Goal: Task Accomplishment & Management: Manage account settings

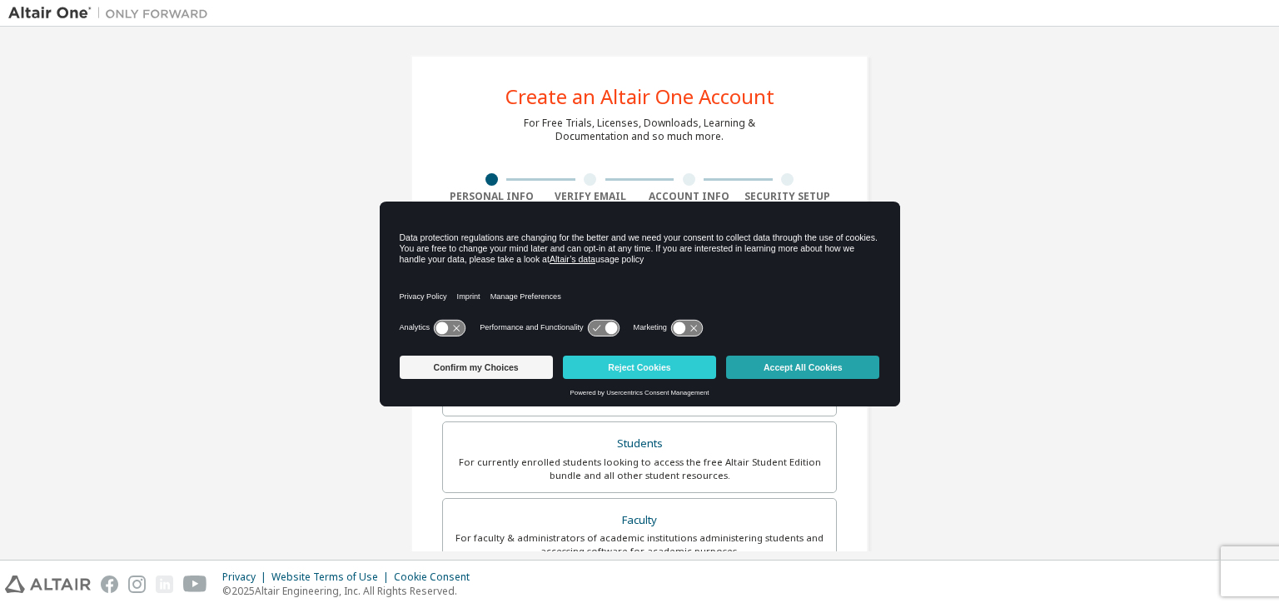
click at [763, 361] on button "Accept All Cookies" at bounding box center [802, 367] width 153 height 23
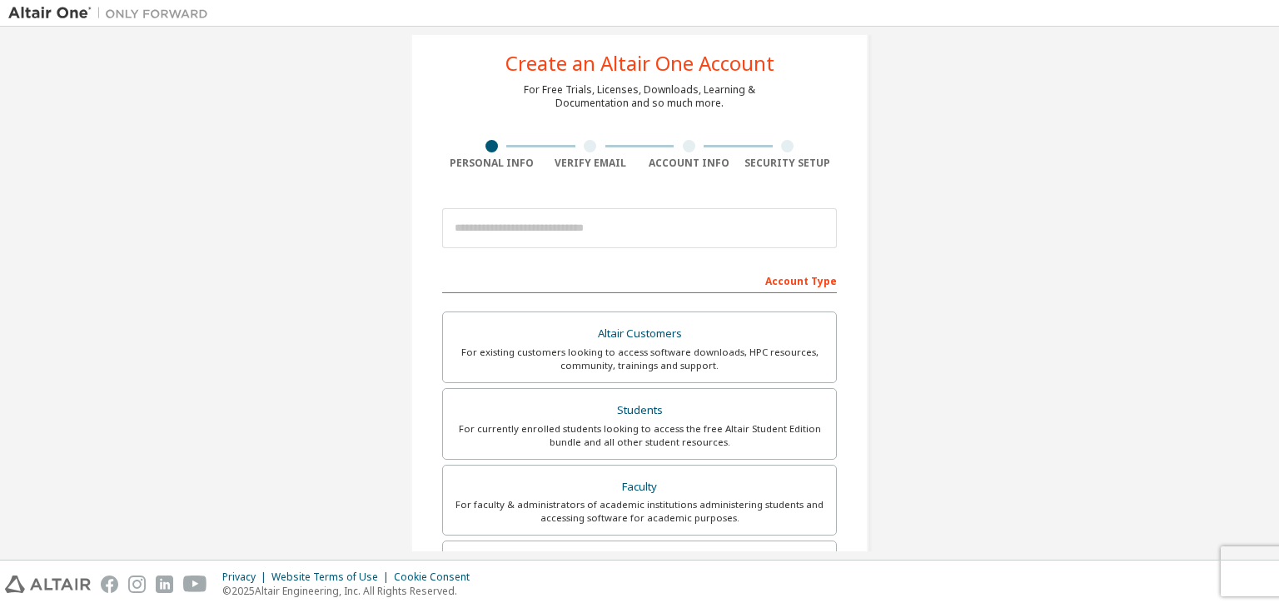
scroll to position [36, 0]
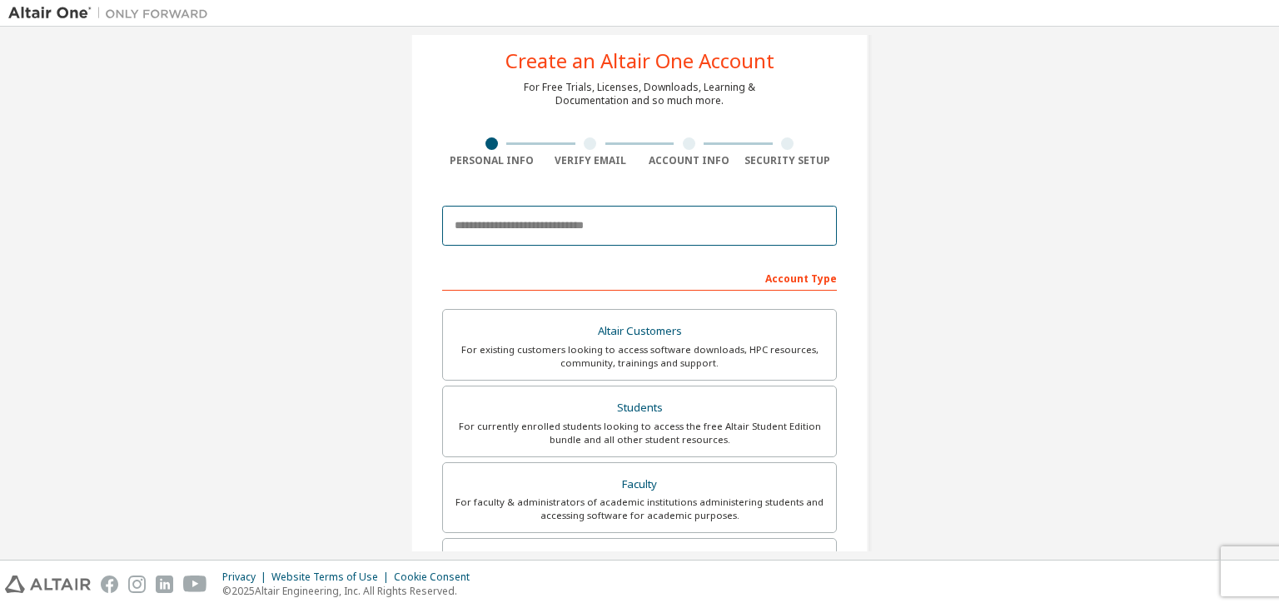
click at [538, 218] on input "email" at bounding box center [639, 226] width 395 height 40
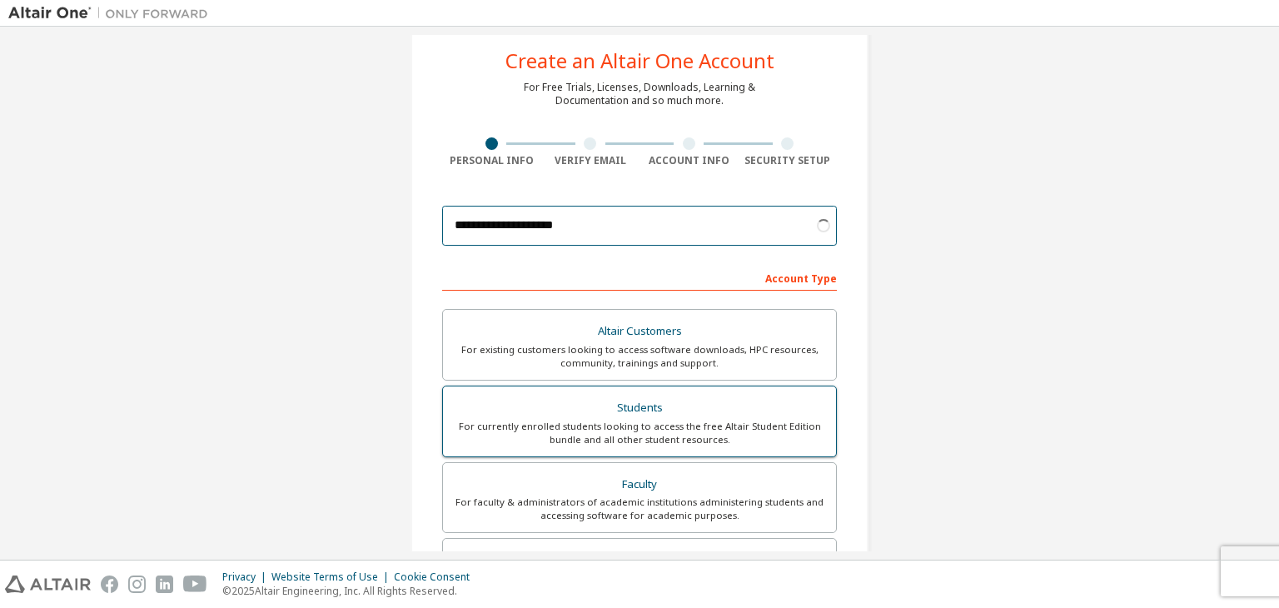
type input "**********"
click at [660, 420] on div "For currently enrolled students looking to access the free Altair Student Editi…" at bounding box center [639, 433] width 373 height 27
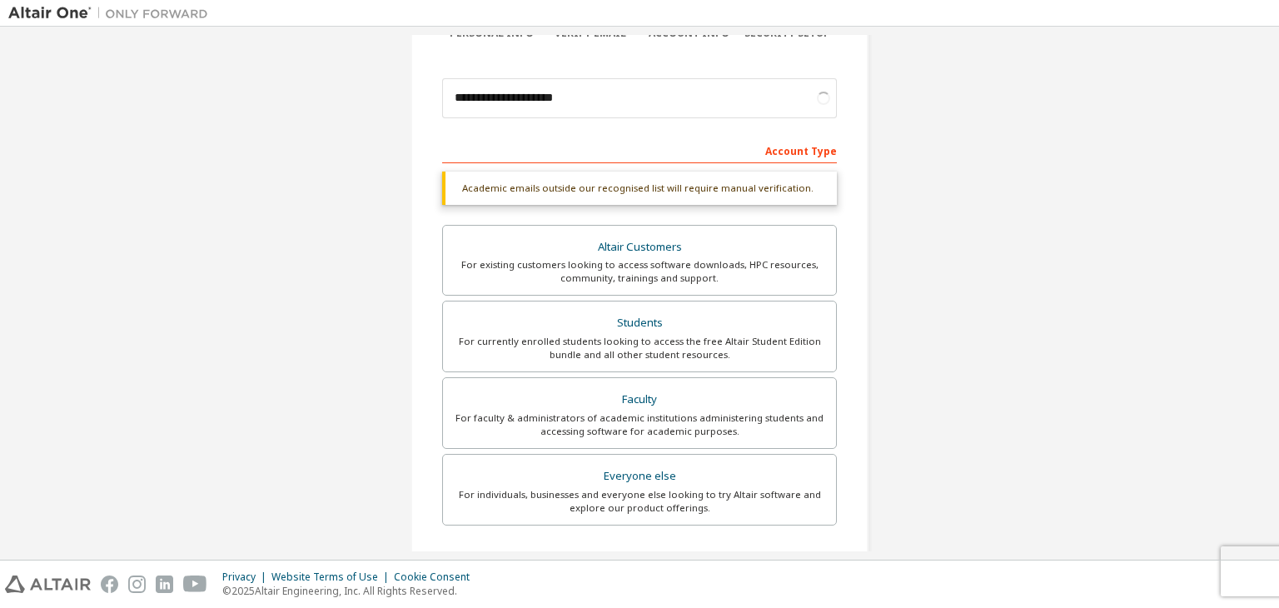
scroll to position [406, 0]
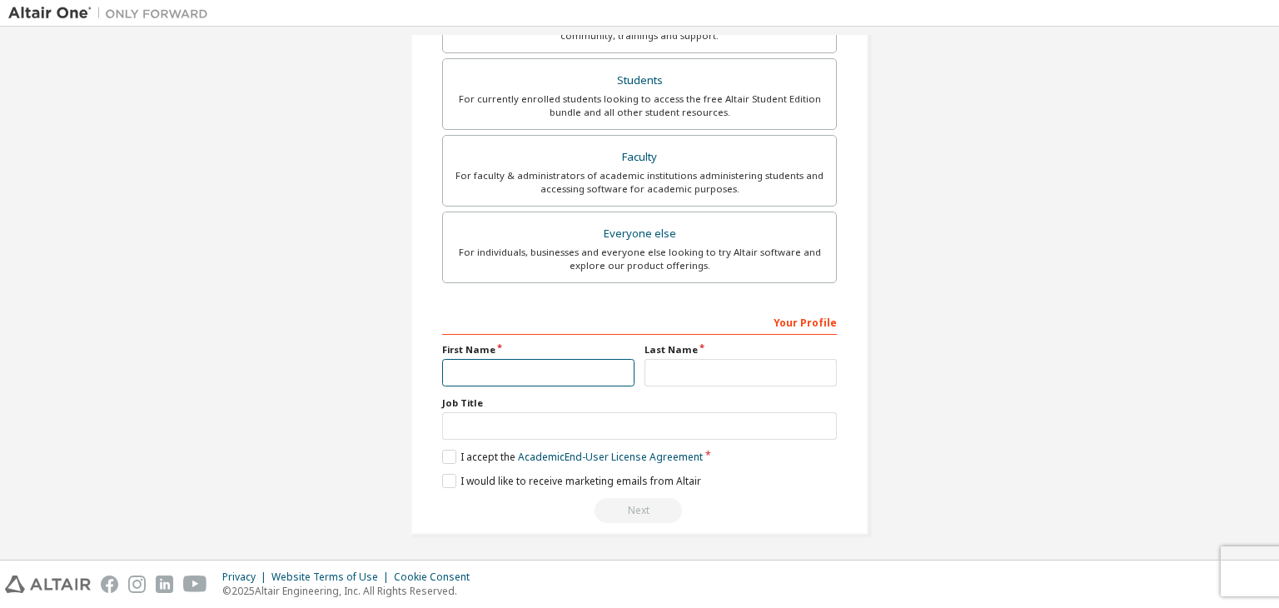
click at [554, 364] on input "text" at bounding box center [538, 372] width 192 height 27
type input "********"
click at [656, 371] on input "text" at bounding box center [741, 372] width 192 height 27
type input "*******"
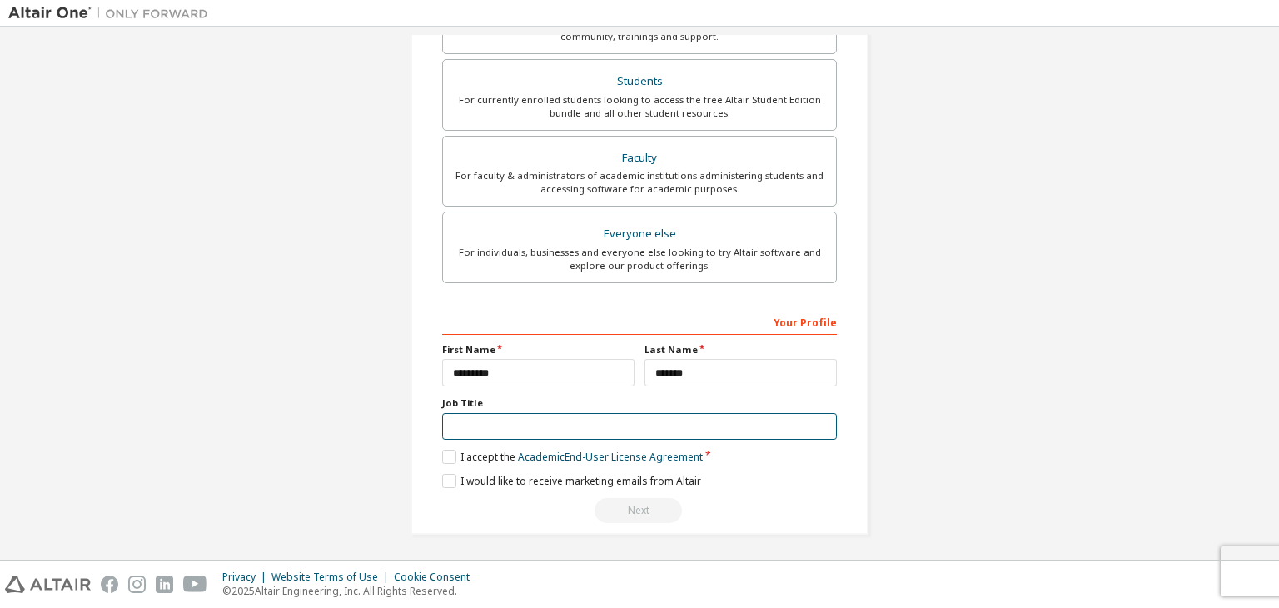
click at [539, 429] on input "text" at bounding box center [639, 426] width 395 height 27
type input "*******"
click at [446, 453] on label "I accept the Academic End-User License Agreement" at bounding box center [572, 457] width 261 height 14
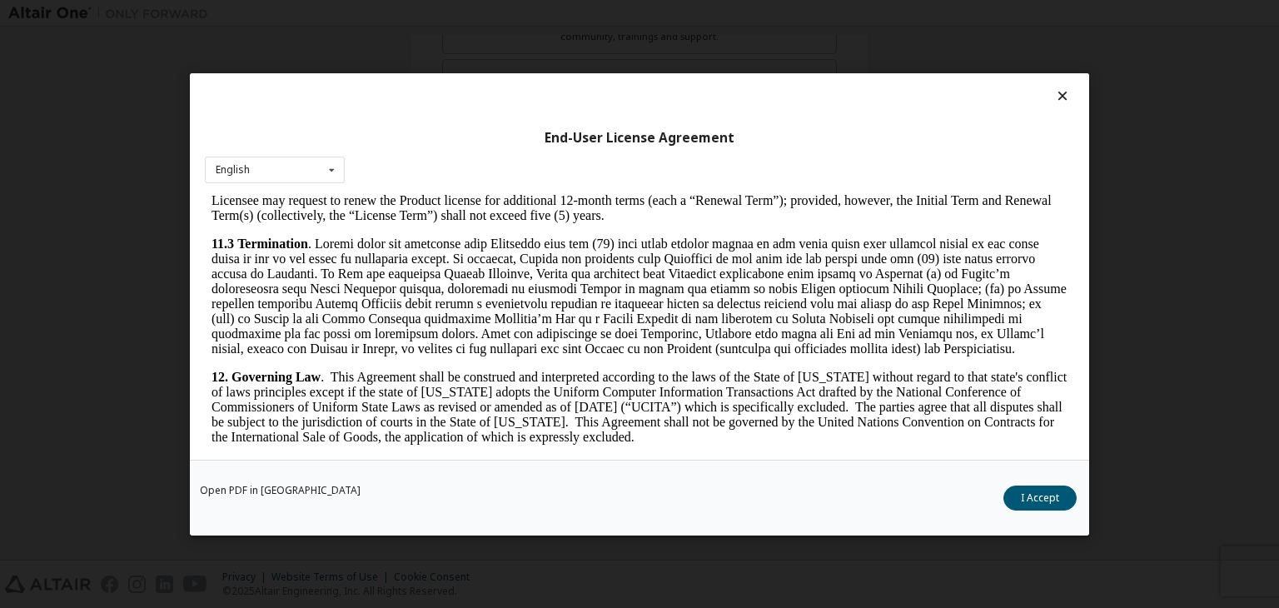
scroll to position [2783, 0]
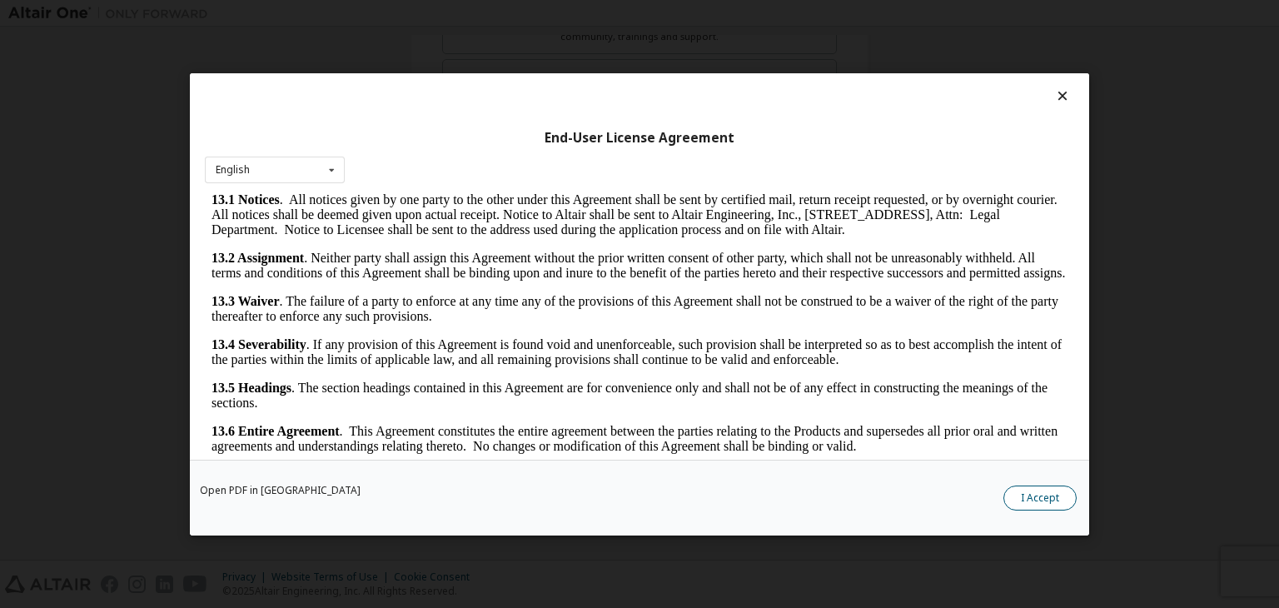
click at [1058, 504] on button "I Accept" at bounding box center [1040, 498] width 73 height 25
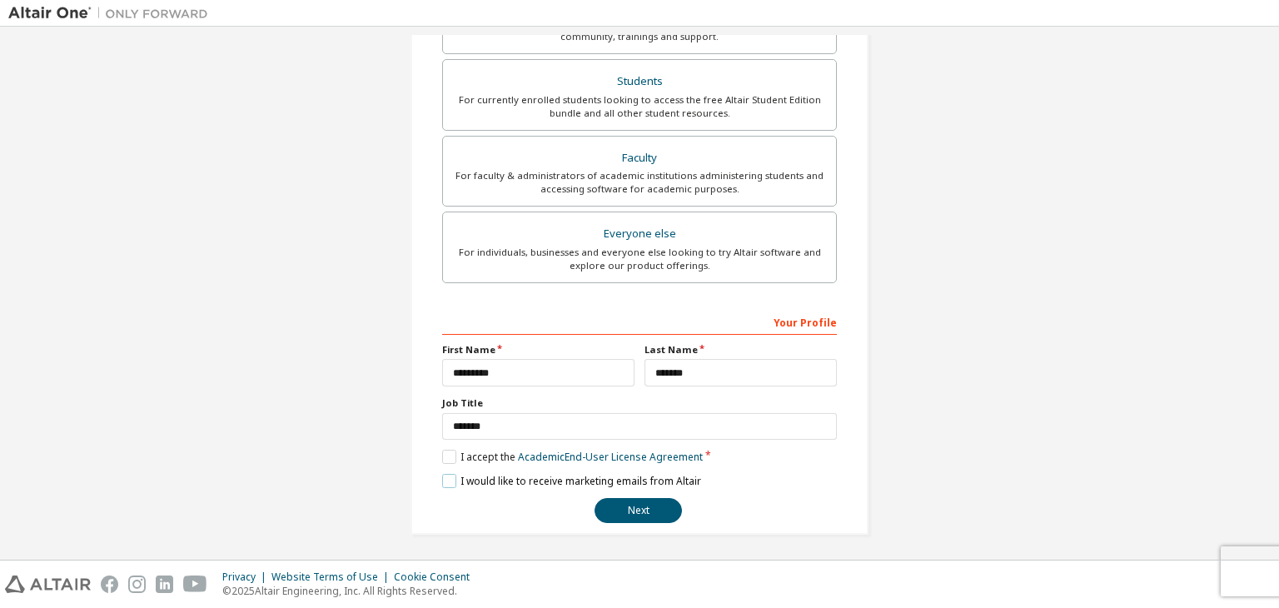
click at [444, 477] on label "I would like to receive marketing emails from Altair" at bounding box center [571, 481] width 259 height 14
click at [624, 506] on button "Next" at bounding box center [638, 510] width 87 height 25
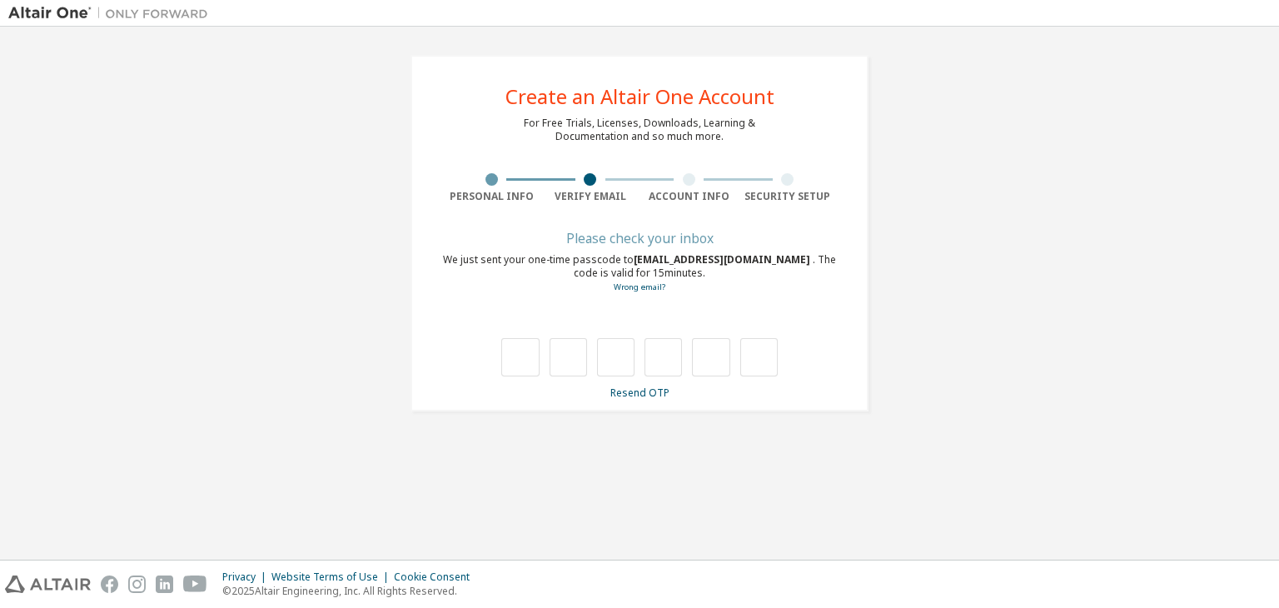
scroll to position [0, 0]
type input "*"
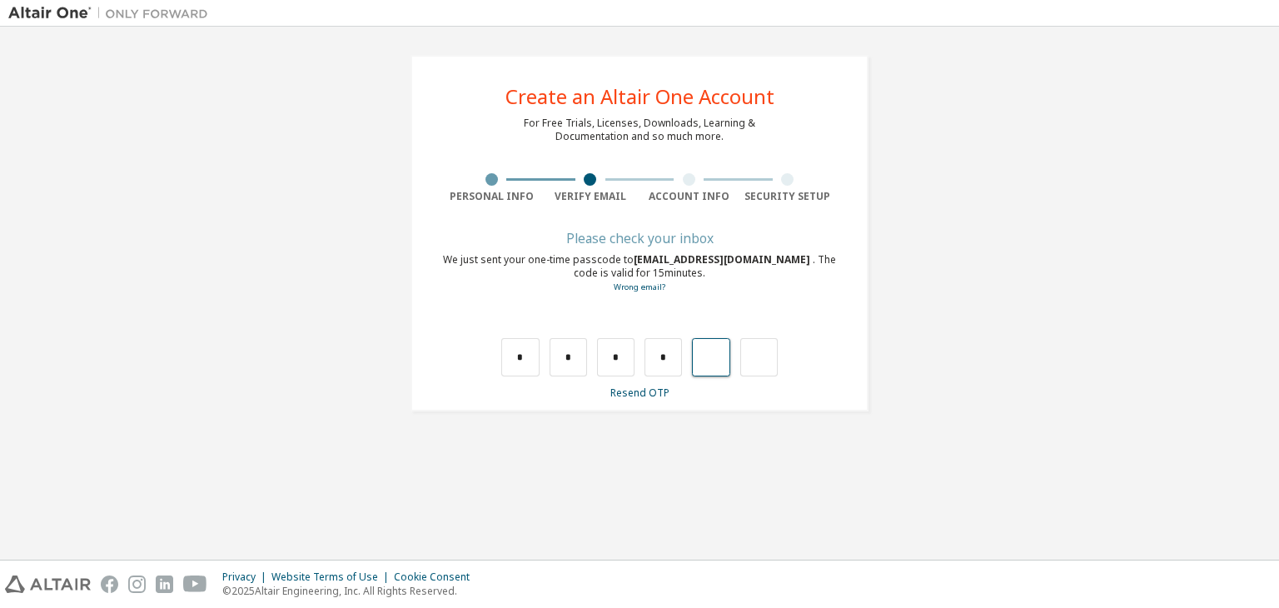
type input "*"
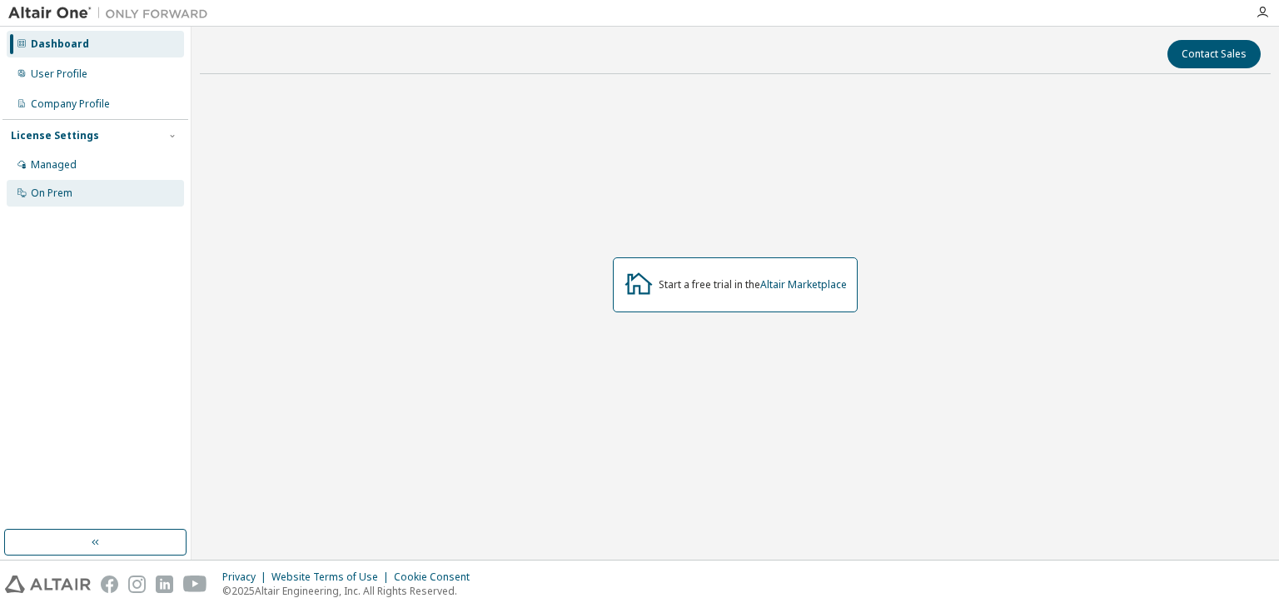
click at [54, 193] on div "On Prem" at bounding box center [52, 193] width 42 height 13
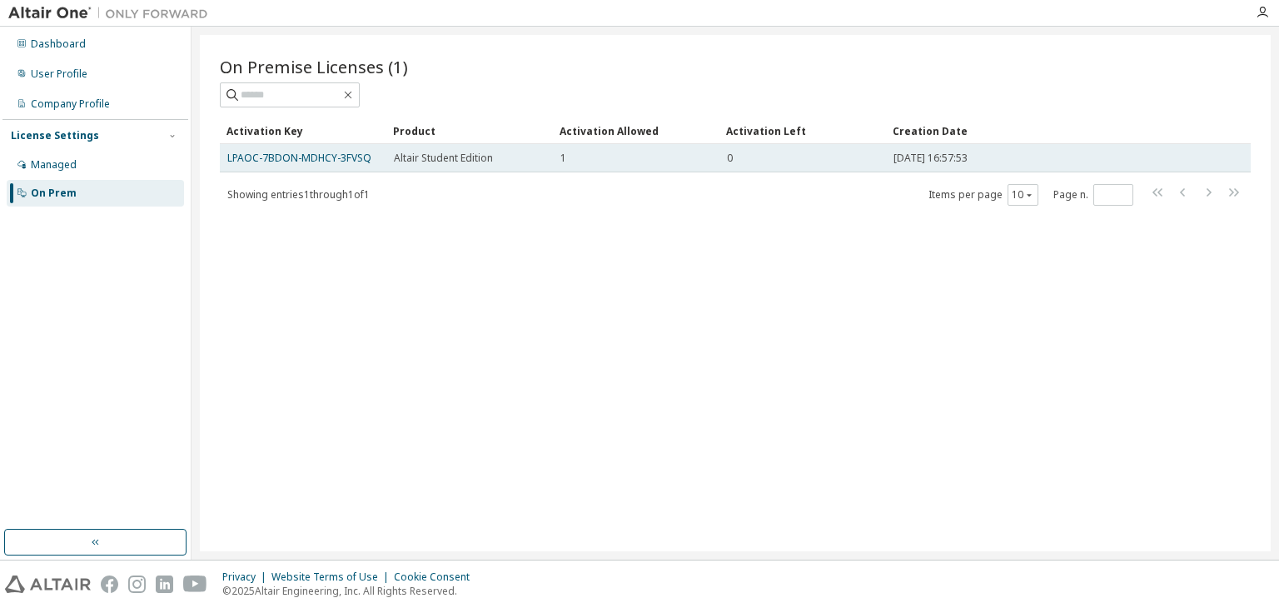
click at [346, 166] on td "LPAOC-7BDON-MDHCY-3FVSQ" at bounding box center [303, 158] width 167 height 28
click at [333, 157] on link "LPAOC-7BDON-MDHCY-3FVSQ" at bounding box center [299, 158] width 144 height 14
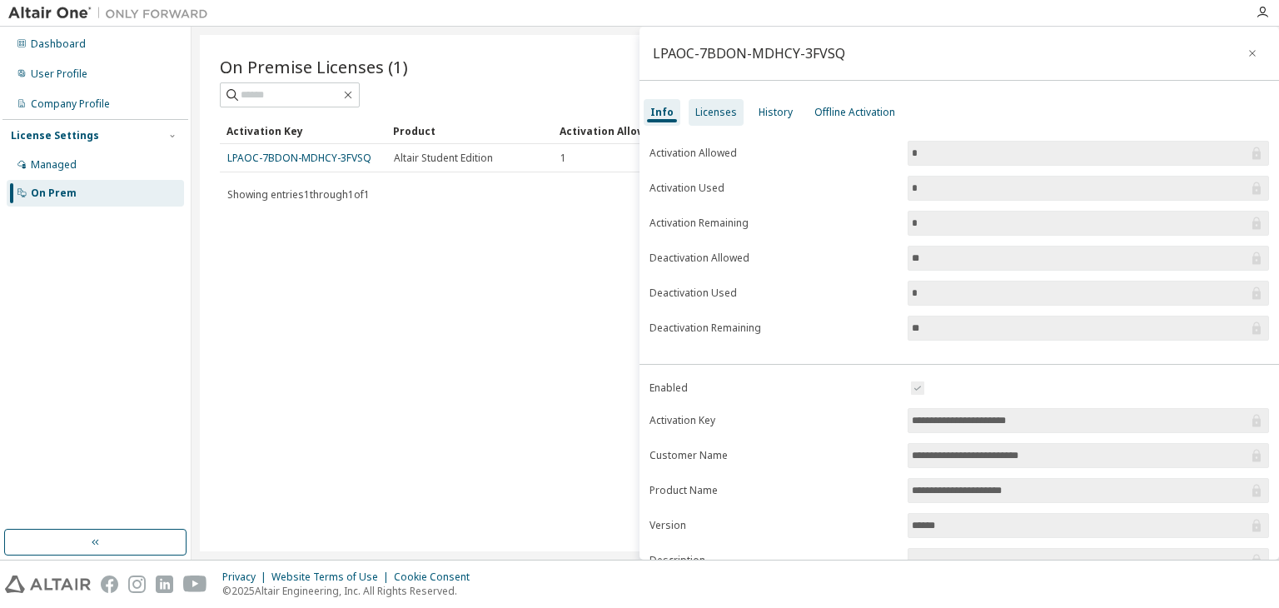
click at [700, 112] on div "Licenses" at bounding box center [716, 112] width 42 height 13
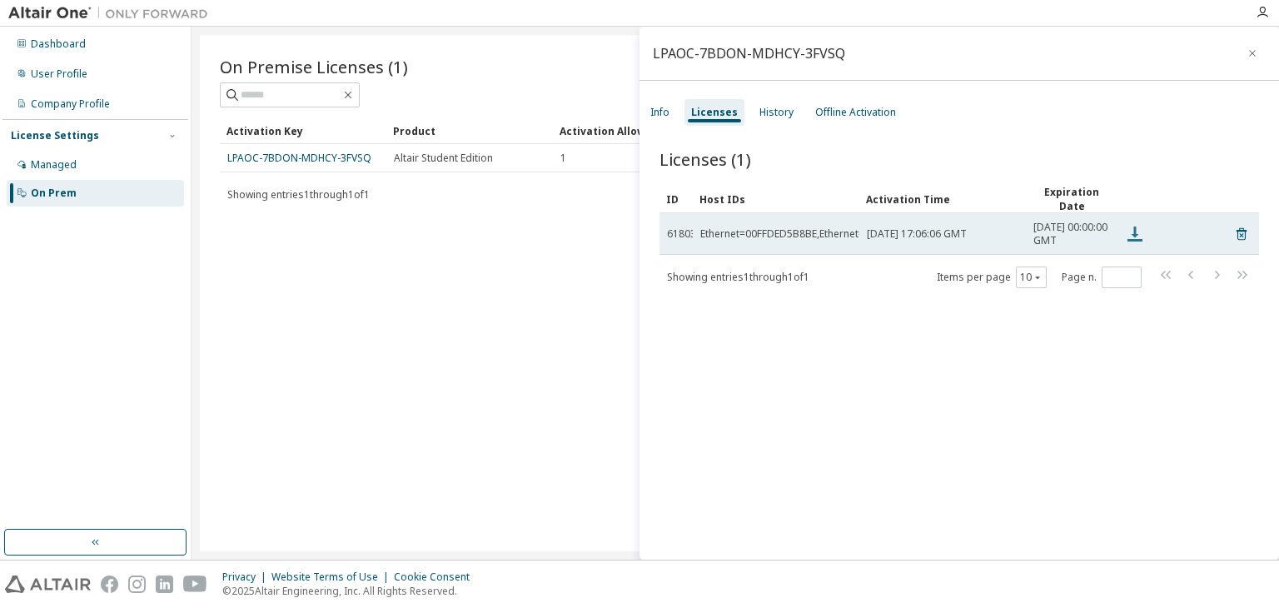
click at [1136, 241] on icon at bounding box center [1135, 234] width 20 height 20
